Goal: Information Seeking & Learning: Learn about a topic

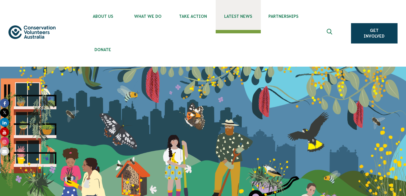
click at [245, 17] on span "Latest News" at bounding box center [238, 16] width 45 height 5
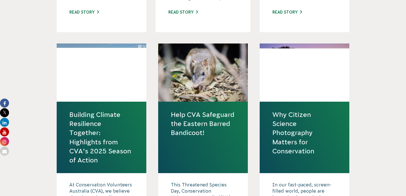
scroll to position [653, 0]
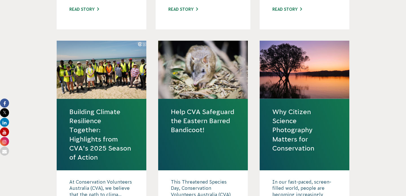
click at [97, 124] on link "Building Climate Resilience Together: Highlights from CVA’s 2025 Season of Acti…" at bounding box center [101, 134] width 64 height 54
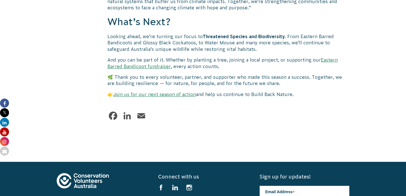
scroll to position [916, 0]
